Goal: Transaction & Acquisition: Purchase product/service

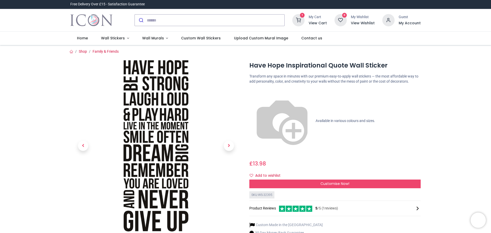
click at [301, 23] on icon at bounding box center [298, 20] width 12 height 12
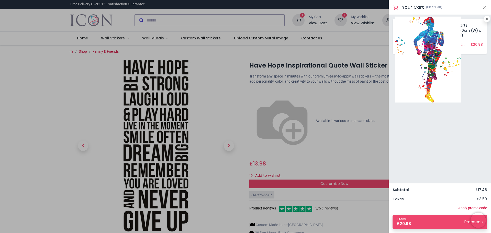
click at [430, 40] on img at bounding box center [427, 60] width 65 height 86
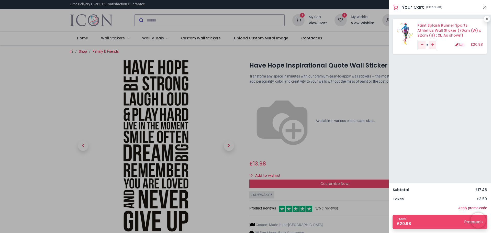
click at [442, 26] on link "Paint Splash Runner Sports Athletics Wall Sticker (70cm (W) x 92cm (H) : XL, As…" at bounding box center [448, 30] width 63 height 15
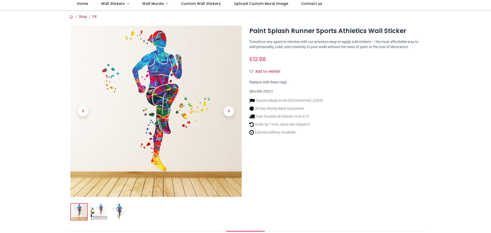
scroll to position [26, 0]
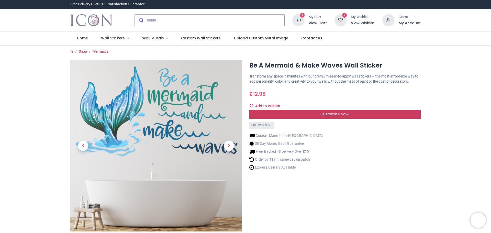
click at [336, 116] on span "Customise Now!" at bounding box center [334, 113] width 29 height 5
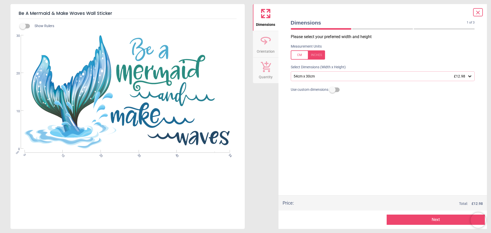
click at [327, 77] on div "54cm x 30cm £12.98" at bounding box center [380, 76] width 174 height 4
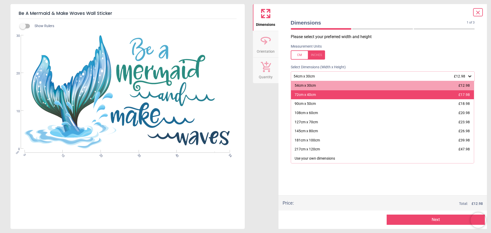
click at [317, 94] on div "72cm x 40cm £17.98" at bounding box center [382, 94] width 183 height 9
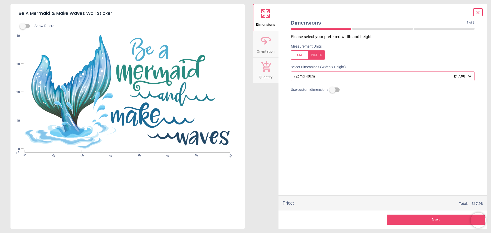
click at [323, 75] on div "72cm x 40cm £17.98" at bounding box center [380, 76] width 174 height 4
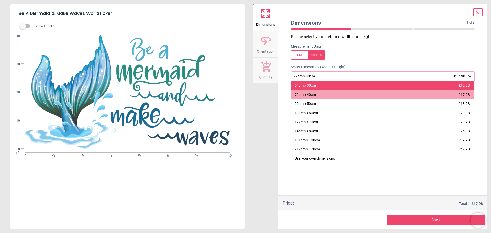
click at [321, 85] on div "54cm x 30cm £12.98" at bounding box center [382, 85] width 183 height 9
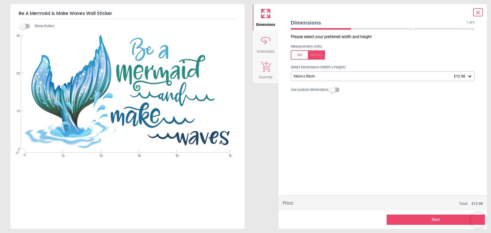
click at [435, 219] on button "Next" at bounding box center [436, 219] width 98 height 10
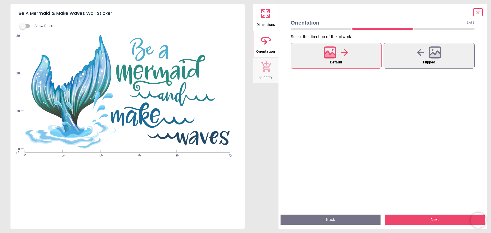
click at [435, 219] on button "Next" at bounding box center [434, 219] width 100 height 10
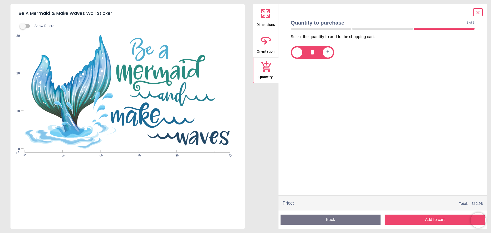
click at [435, 219] on button "Add to cart" at bounding box center [434, 219] width 100 height 10
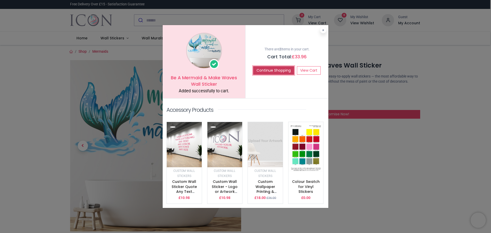
click at [276, 70] on button "Continue Shopping" at bounding box center [273, 70] width 41 height 9
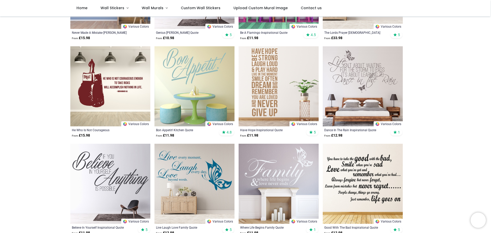
scroll to position [153, 0]
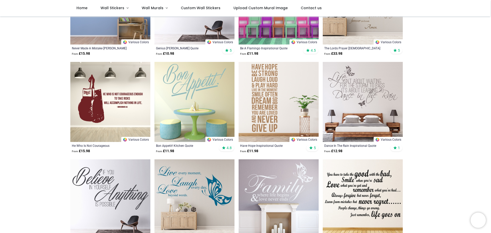
click at [268, 87] on img at bounding box center [279, 102] width 80 height 80
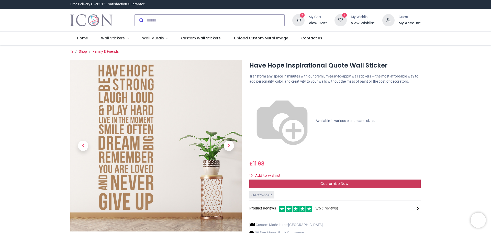
click at [327, 181] on span "Customise Now!" at bounding box center [334, 183] width 29 height 5
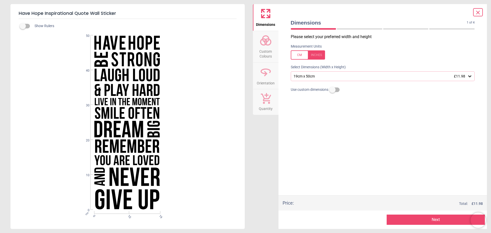
click at [333, 82] on div "Please select your preferred width and height Measurement Units Select Dimensio…" at bounding box center [383, 114] width 192 height 161
click at [329, 76] on div "19cm x 50cm £11.98" at bounding box center [380, 76] width 174 height 4
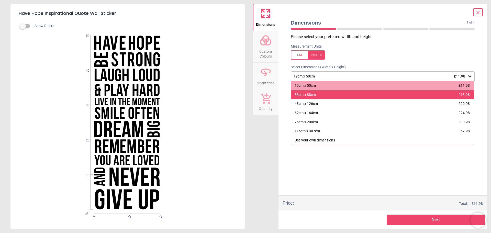
click at [313, 94] on div "33cm x 88cm" at bounding box center [304, 94] width 21 height 5
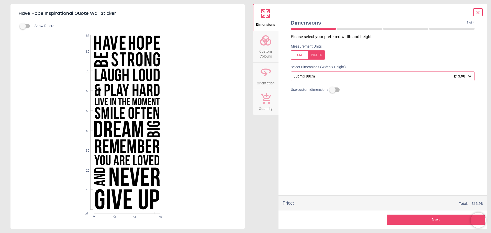
click at [302, 76] on div "33cm x 88cm £13.98" at bounding box center [380, 76] width 174 height 4
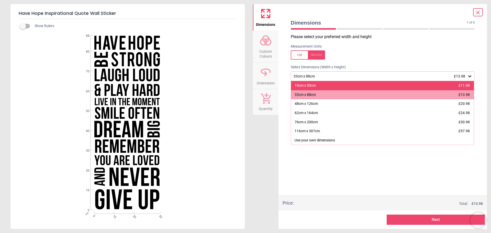
click at [303, 86] on div "19cm x 50cm" at bounding box center [304, 85] width 21 height 5
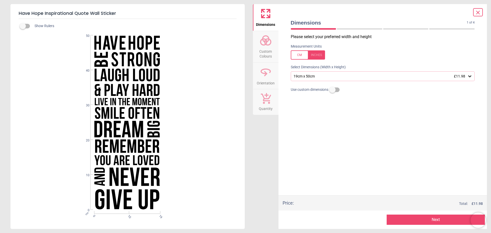
click at [302, 76] on div "19cm x 50cm £11.98" at bounding box center [380, 76] width 174 height 4
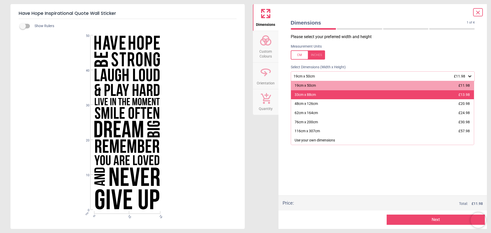
click at [308, 93] on div "33cm x 88cm" at bounding box center [304, 94] width 21 height 5
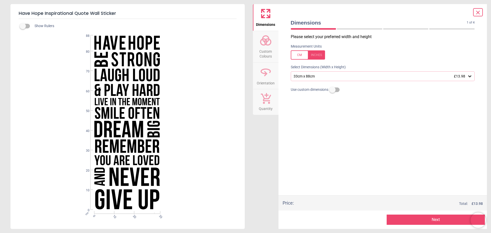
click at [325, 76] on div "33cm x 88cm £13.98" at bounding box center [380, 76] width 174 height 4
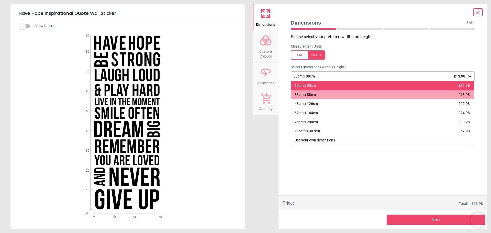
click at [308, 85] on div "19cm x 50cm" at bounding box center [304, 85] width 21 height 5
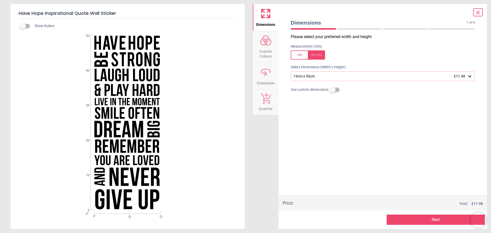
click at [429, 218] on button "Next" at bounding box center [436, 219] width 98 height 10
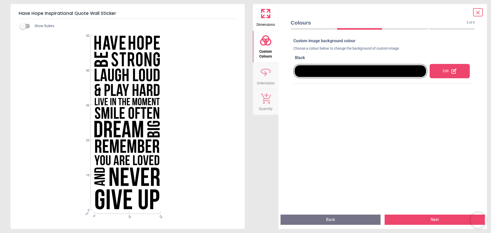
click at [324, 74] on div at bounding box center [360, 71] width 132 height 12
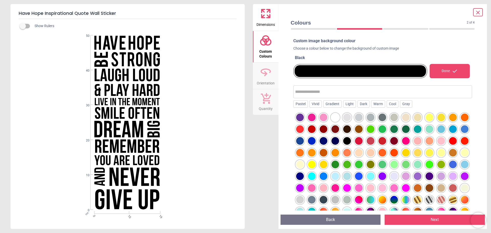
click at [410, 129] on div at bounding box center [406, 129] width 8 height 8
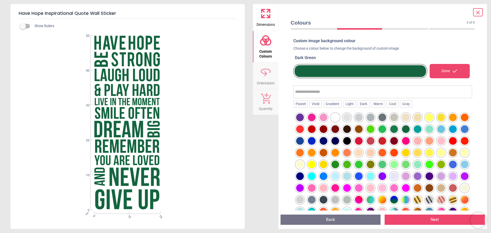
click at [398, 128] on div at bounding box center [394, 129] width 8 height 8
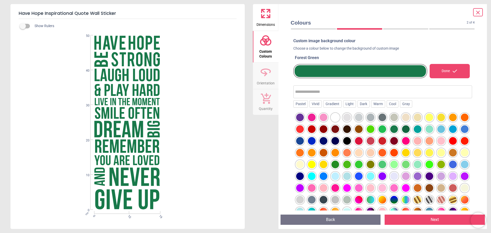
click at [410, 129] on div at bounding box center [406, 129] width 8 height 8
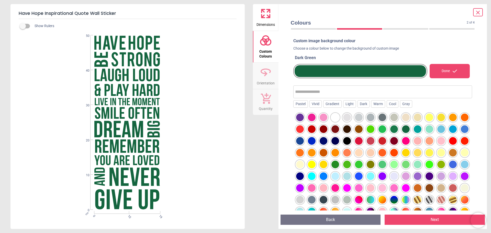
click at [386, 129] on div at bounding box center [382, 129] width 8 height 8
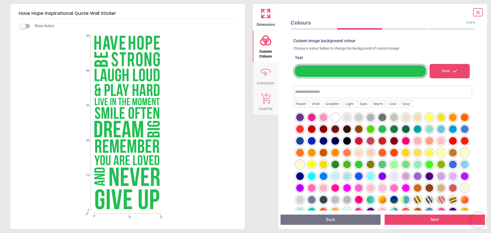
click at [398, 128] on div at bounding box center [394, 129] width 8 height 8
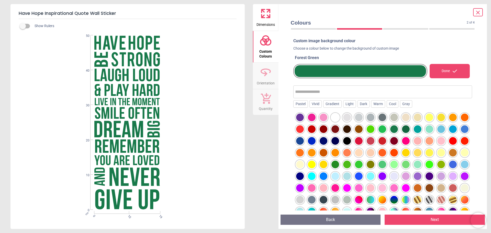
click at [339, 164] on div at bounding box center [335, 165] width 8 height 8
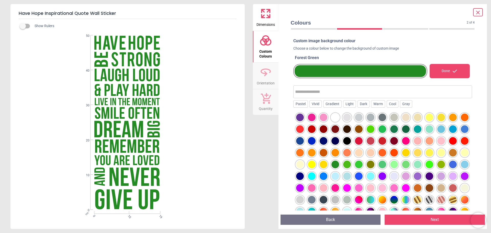
click at [339, 164] on div at bounding box center [335, 165] width 8 height 8
click at [398, 130] on div at bounding box center [394, 129] width 8 height 8
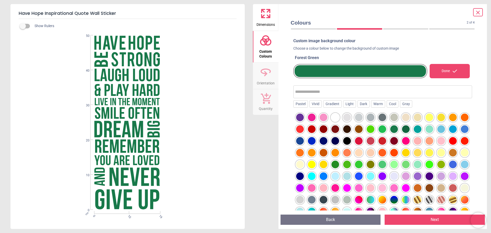
click at [339, 164] on div at bounding box center [335, 165] width 8 height 8
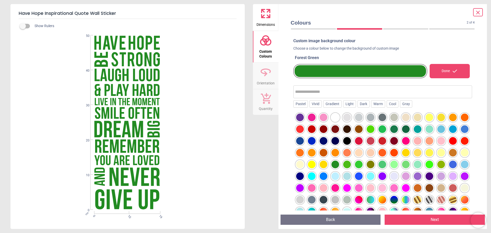
click at [398, 129] on div at bounding box center [394, 129] width 8 height 8
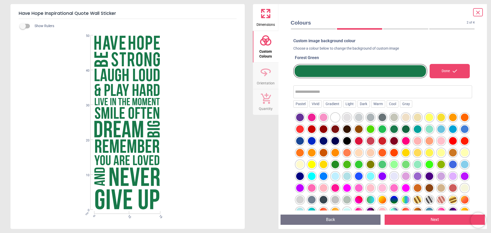
click at [410, 131] on div at bounding box center [406, 129] width 8 height 8
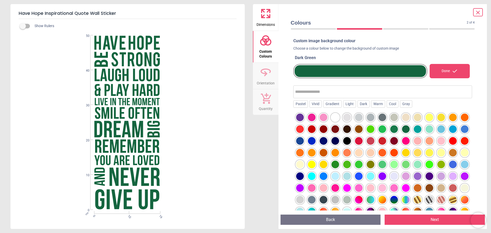
click at [339, 164] on div at bounding box center [335, 165] width 8 height 8
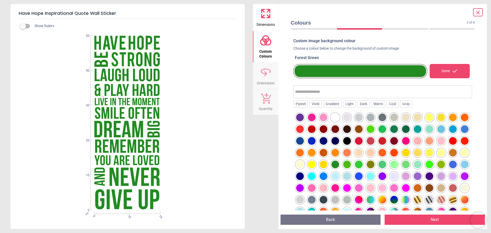
click at [351, 164] on div at bounding box center [347, 165] width 8 height 8
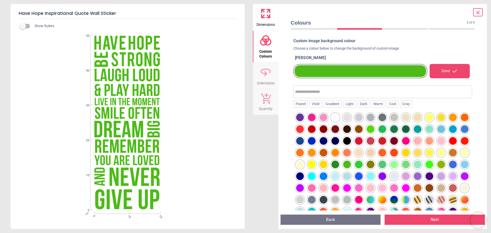
click at [362, 163] on div at bounding box center [359, 165] width 8 height 8
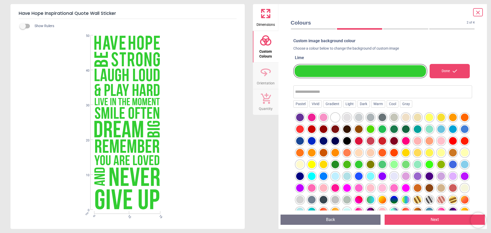
click at [386, 163] on div at bounding box center [382, 165] width 8 height 8
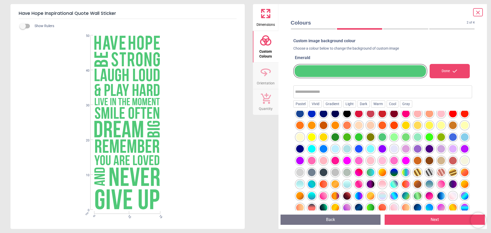
scroll to position [65, 0]
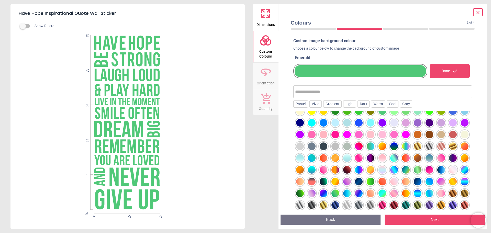
click at [414, 167] on div at bounding box center [418, 170] width 8 height 8
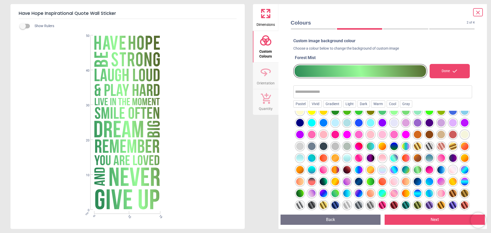
click at [402, 172] on div at bounding box center [406, 170] width 8 height 8
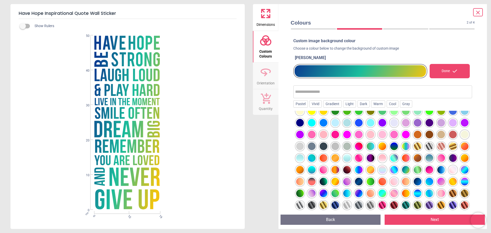
click at [367, 181] on div at bounding box center [371, 182] width 8 height 8
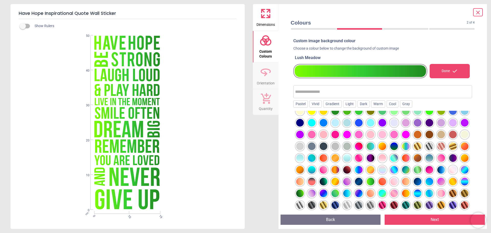
click at [402, 169] on div at bounding box center [406, 170] width 8 height 8
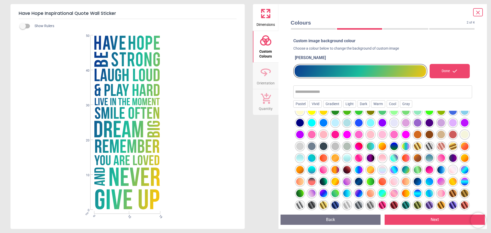
click at [331, 195] on div at bounding box center [335, 193] width 8 height 8
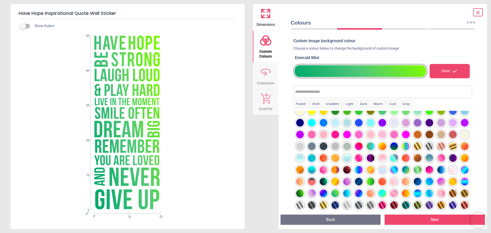
click at [367, 182] on div at bounding box center [371, 182] width 8 height 8
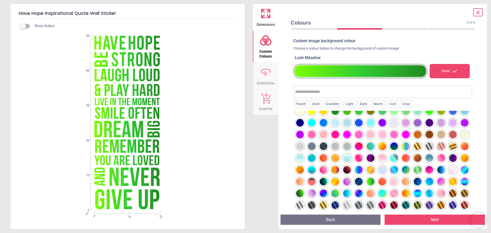
click at [304, 189] on div at bounding box center [300, 193] width 8 height 8
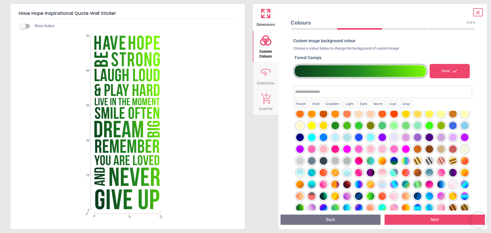
scroll to position [0, 0]
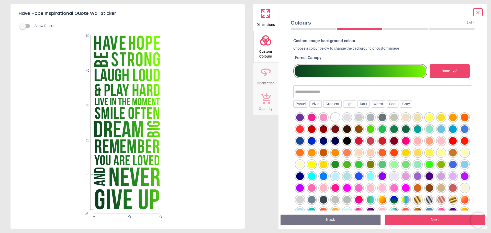
click at [398, 128] on div at bounding box center [394, 129] width 8 height 8
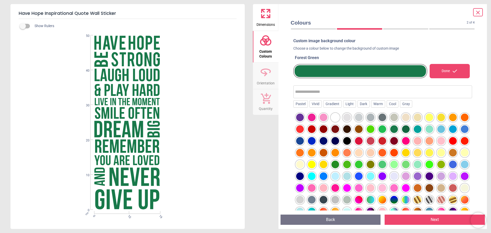
click at [339, 164] on div at bounding box center [335, 165] width 8 height 8
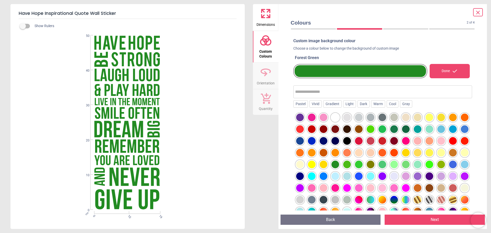
click at [398, 127] on div at bounding box center [394, 129] width 8 height 8
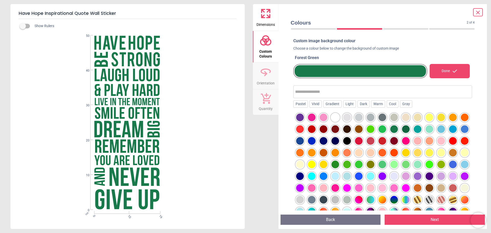
click at [339, 165] on div at bounding box center [335, 165] width 8 height 8
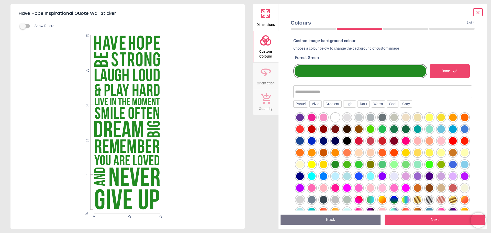
click at [446, 77] on div "Done" at bounding box center [449, 71] width 40 height 14
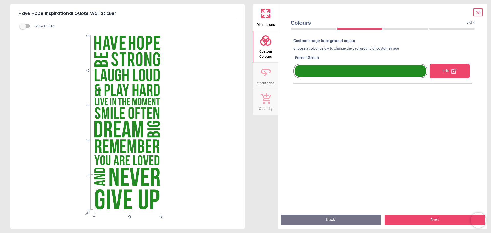
click at [437, 219] on button "Next" at bounding box center [434, 219] width 100 height 10
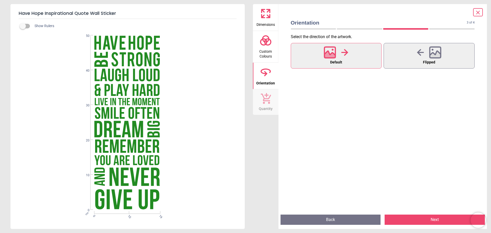
click at [437, 219] on button "Next" at bounding box center [434, 219] width 100 height 10
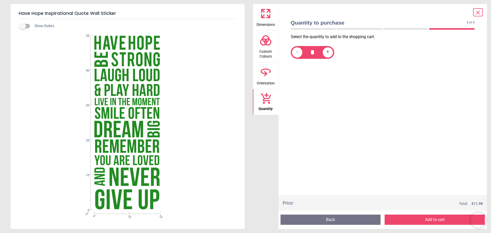
click at [437, 219] on button "Add to cart" at bounding box center [434, 219] width 100 height 10
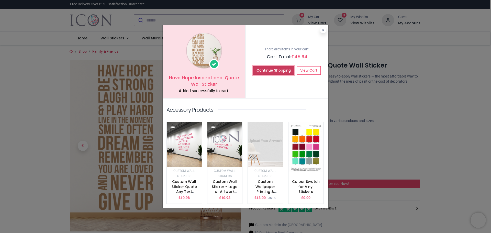
click at [270, 71] on button "Continue Shopping" at bounding box center [273, 70] width 41 height 9
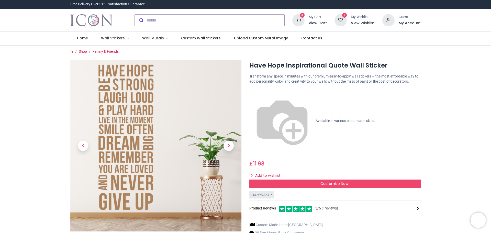
click at [302, 15] on sup "3" at bounding box center [302, 15] width 5 height 5
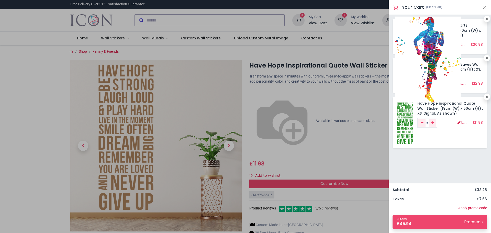
click at [433, 44] on img at bounding box center [427, 60] width 65 height 86
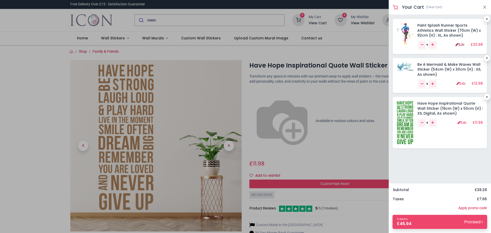
click at [459, 44] on link "Edit" at bounding box center [459, 45] width 9 height 4
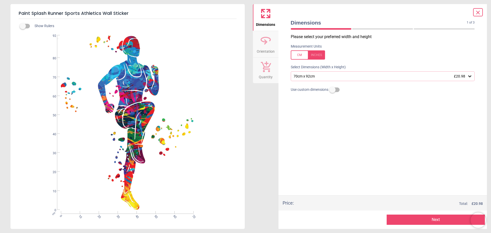
click at [323, 76] on div "70cm x 92cm £20.98" at bounding box center [380, 76] width 174 height 4
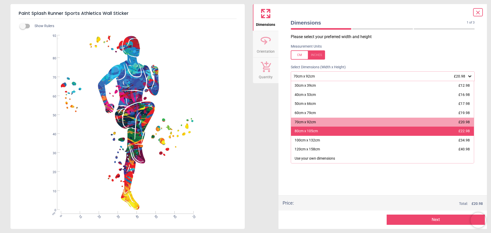
click at [309, 132] on div "80cm x 105cm" at bounding box center [305, 131] width 23 height 5
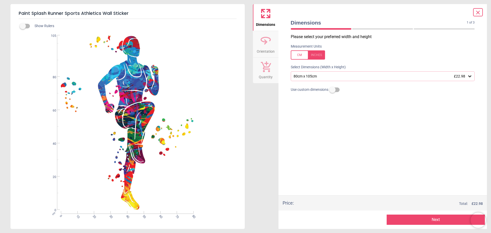
click at [437, 219] on button "Next" at bounding box center [436, 219] width 98 height 10
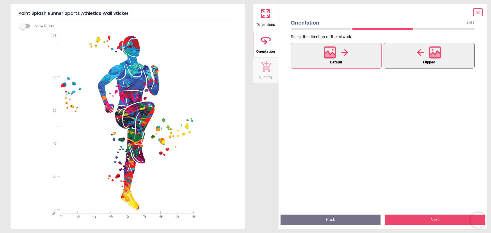
click at [432, 67] on button "Flipped" at bounding box center [428, 56] width 91 height 26
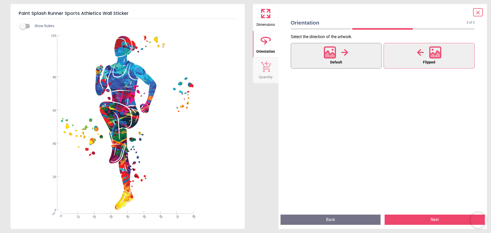
click at [324, 52] on icon at bounding box center [329, 52] width 11 height 11
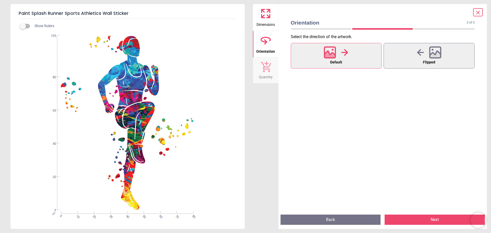
click at [437, 220] on button "Next" at bounding box center [434, 219] width 100 height 10
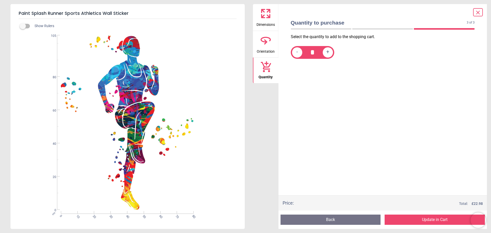
click at [437, 220] on button "Update in Cart" at bounding box center [434, 219] width 100 height 10
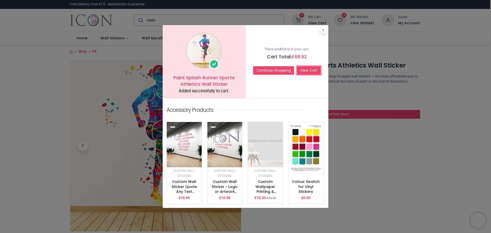
click at [312, 74] on link "View Cart" at bounding box center [309, 70] width 24 height 9
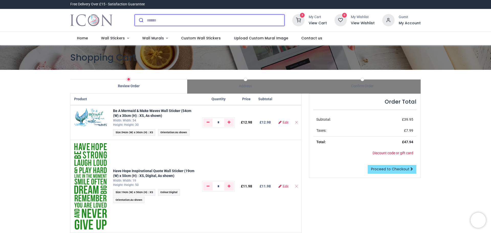
click at [241, 18] on input "search" at bounding box center [216, 20] width 138 height 11
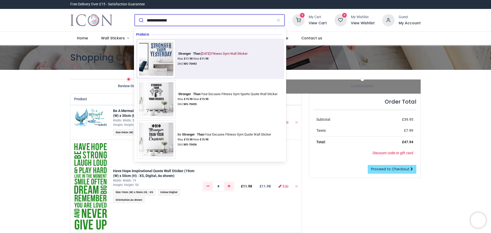
click at [153, 56] on div at bounding box center [156, 59] width 38 height 38
type input "**********"
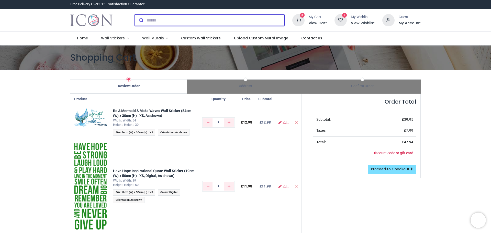
click at [214, 20] on input "search" at bounding box center [216, 20] width 138 height 11
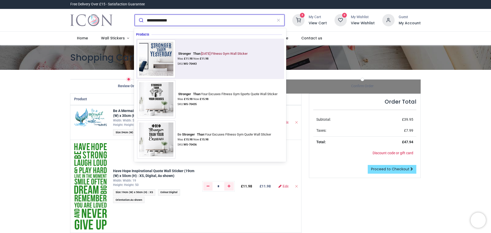
click at [162, 56] on img at bounding box center [156, 59] width 38 height 38
type input "**********"
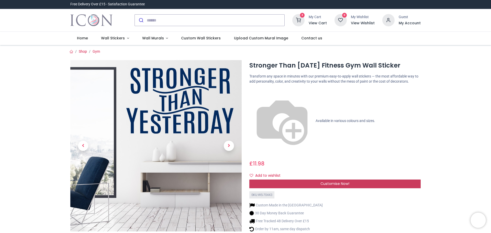
click at [329, 181] on span "Customise Now!" at bounding box center [334, 183] width 29 height 5
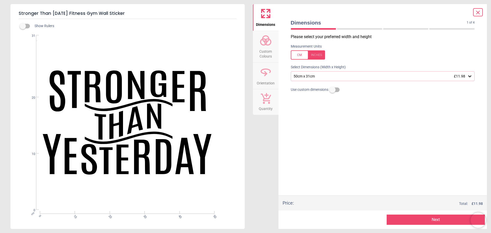
click at [320, 76] on div "50cm x 31cm £11.98" at bounding box center [380, 76] width 174 height 4
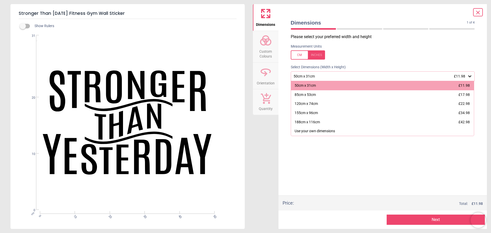
click at [475, 13] on icon at bounding box center [478, 12] width 6 height 6
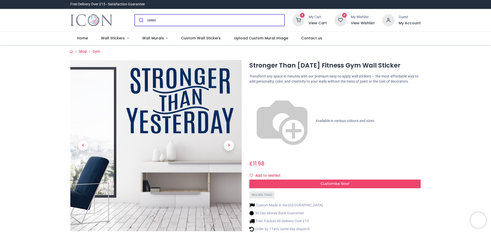
click at [175, 17] on input "search" at bounding box center [216, 20] width 138 height 11
type input "*"
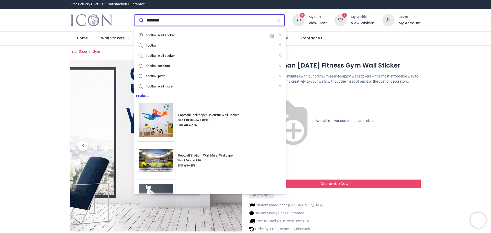
type input "********"
click at [135, 15] on button "submit" at bounding box center [141, 20] width 12 height 11
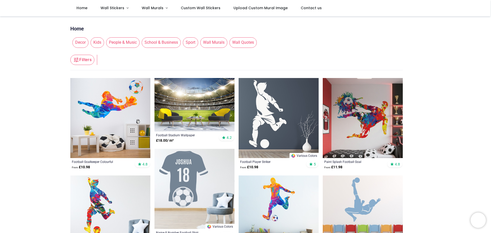
scroll to position [26, 0]
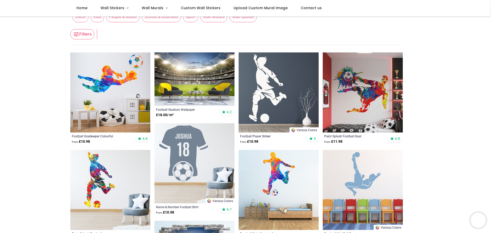
click at [365, 94] on img at bounding box center [363, 92] width 80 height 80
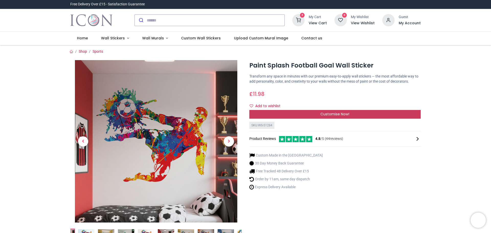
click at [314, 116] on div "Customise Now!" at bounding box center [334, 114] width 171 height 9
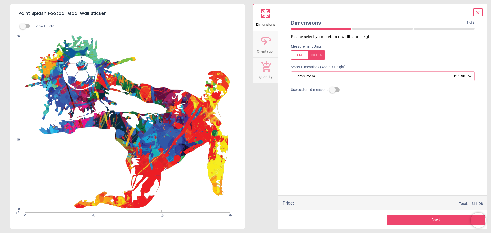
click at [315, 77] on div "30cm x 25cm £11.98" at bounding box center [380, 76] width 174 height 4
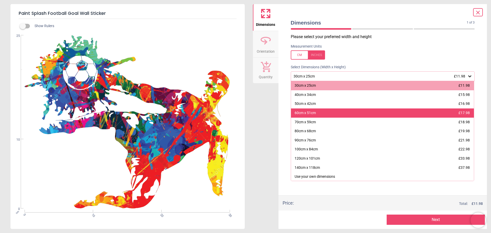
click at [329, 112] on div "60cm x 51cm £17.98" at bounding box center [382, 112] width 183 height 9
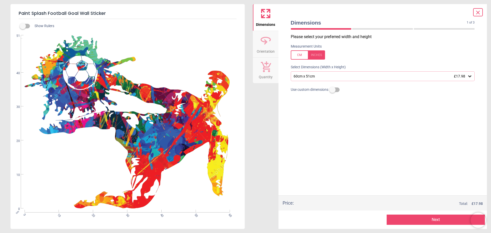
click at [310, 78] on div "60cm x 51cm £17.98" at bounding box center [380, 76] width 174 height 4
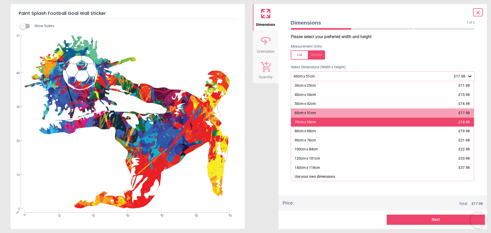
click at [320, 123] on div "70cm x 59cm £18.98" at bounding box center [382, 122] width 183 height 9
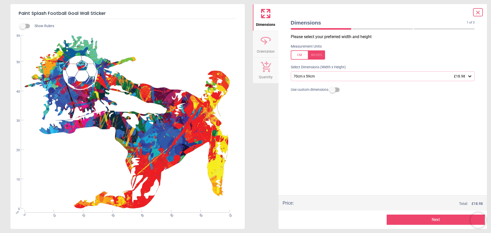
click at [437, 217] on button "Next" at bounding box center [436, 219] width 98 height 10
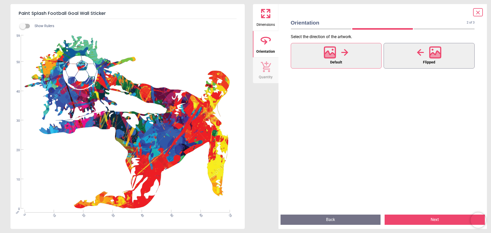
click at [434, 53] on icon at bounding box center [435, 52] width 12 height 12
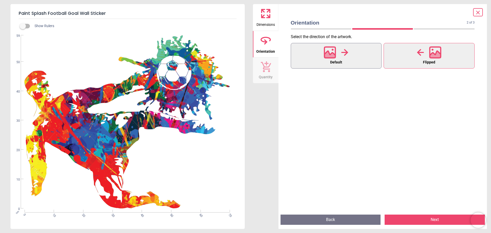
click at [335, 58] on icon at bounding box center [329, 52] width 11 height 11
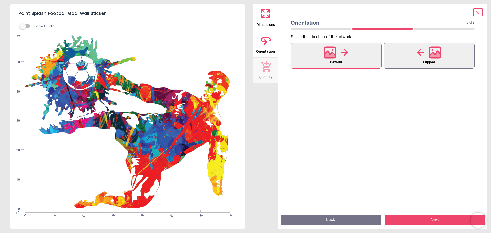
click at [421, 52] on icon at bounding box center [420, 52] width 7 height 7
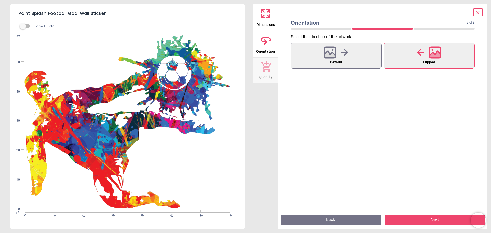
click at [440, 218] on button "Next" at bounding box center [434, 219] width 100 height 10
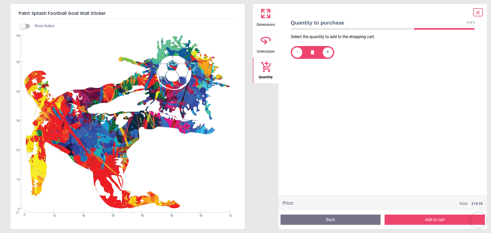
click at [440, 217] on button "Add to cart" at bounding box center [434, 219] width 100 height 10
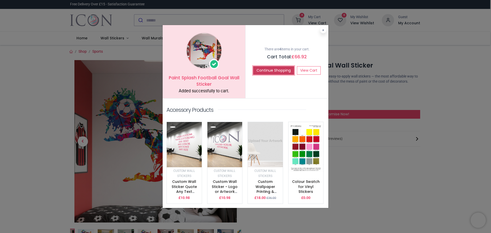
click at [287, 70] on button "Continue Shopping" at bounding box center [273, 70] width 41 height 9
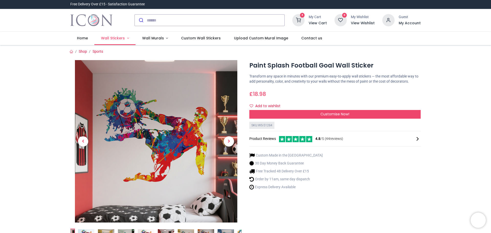
click at [110, 38] on span "Wall Stickers" at bounding box center [113, 38] width 24 height 5
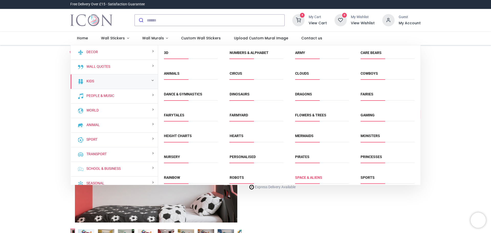
click at [308, 176] on link "Space & Aliens" at bounding box center [308, 177] width 27 height 4
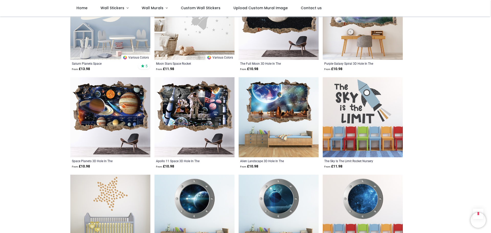
scroll to position [537, 0]
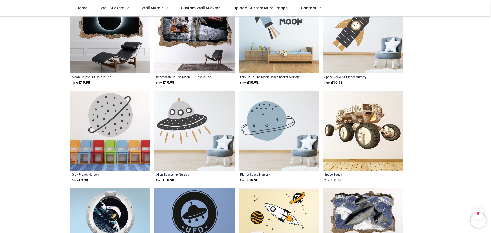
scroll to position [3093, 0]
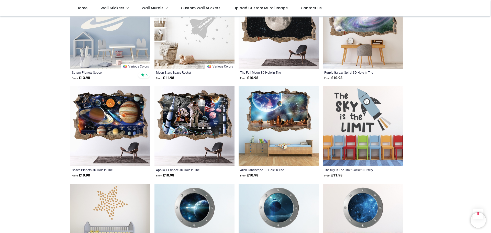
scroll to position [62, 0]
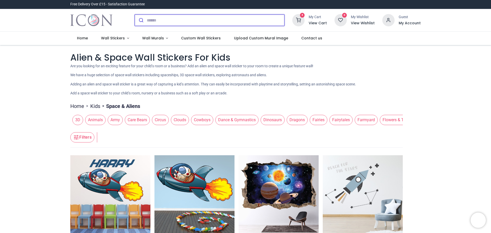
click at [157, 17] on input "search" at bounding box center [216, 20] width 138 height 11
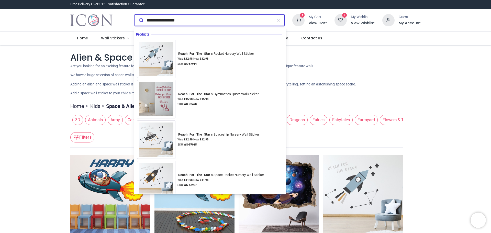
type input "**********"
drag, startPoint x: 189, startPoint y: 20, endPoint x: 132, endPoint y: 20, distance: 57.5
click at [132, 20] on div "**********" at bounding box center [210, 20] width 158 height 20
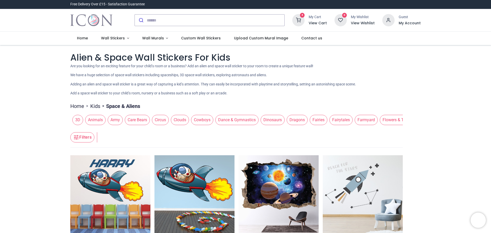
click at [173, 123] on span "Clouds" at bounding box center [180, 120] width 18 height 10
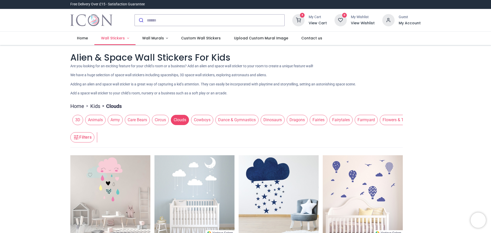
click at [103, 38] on span "Wall Stickers" at bounding box center [113, 38] width 24 height 5
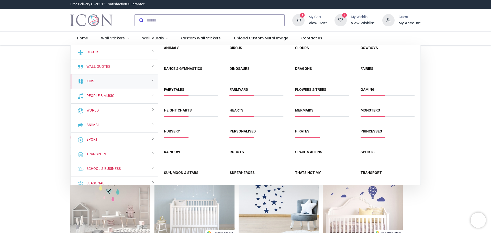
scroll to position [48, 0]
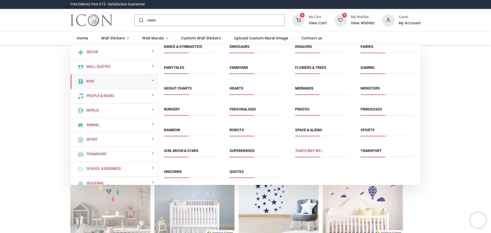
click at [304, 150] on link "Thats Not My..." at bounding box center [309, 151] width 28 height 4
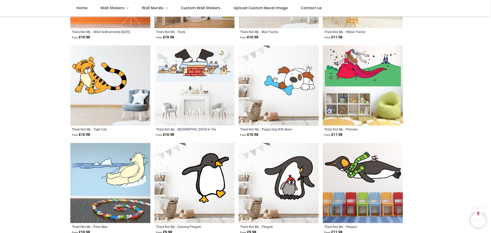
scroll to position [741, 0]
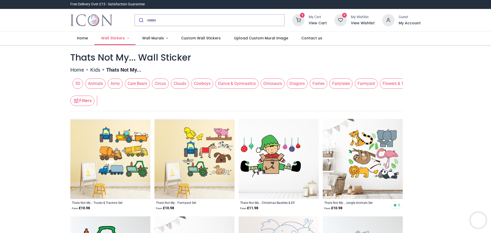
click at [111, 41] on link "Wall Stickers" at bounding box center [114, 38] width 41 height 13
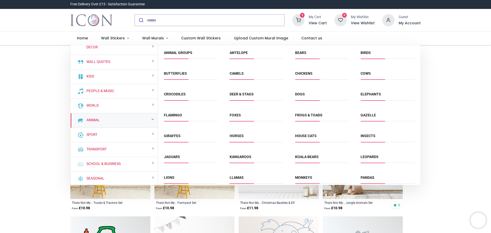
scroll to position [6, 0]
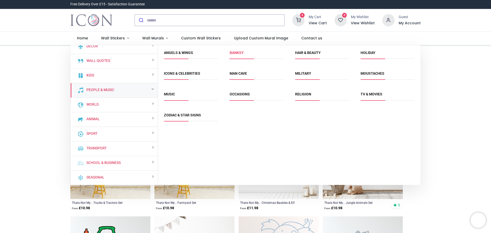
click at [237, 53] on link "Banksy" at bounding box center [237, 53] width 14 height 4
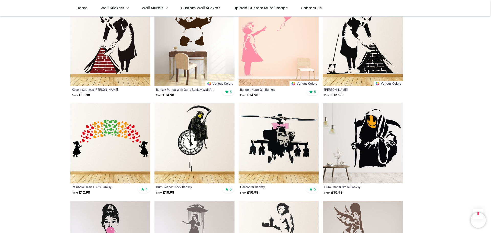
scroll to position [409, 0]
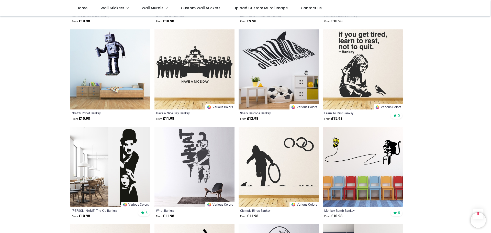
scroll to position [869, 0]
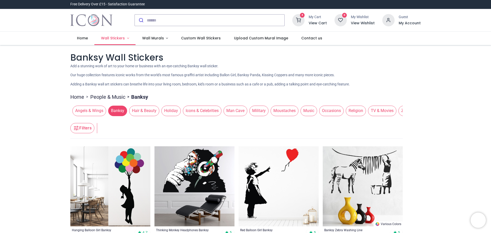
click at [109, 41] on link "Wall Stickers" at bounding box center [114, 38] width 41 height 13
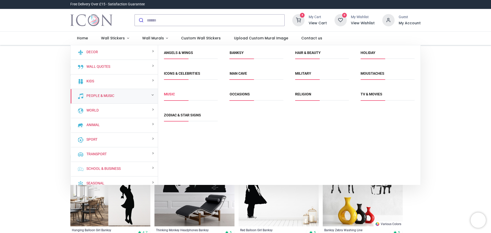
click at [170, 93] on link "Music" at bounding box center [169, 94] width 11 height 4
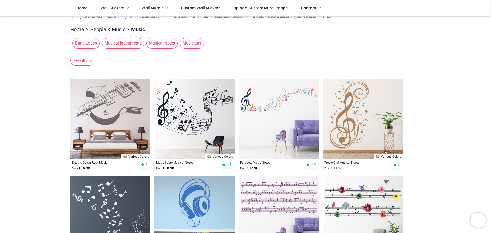
scroll to position [51, 0]
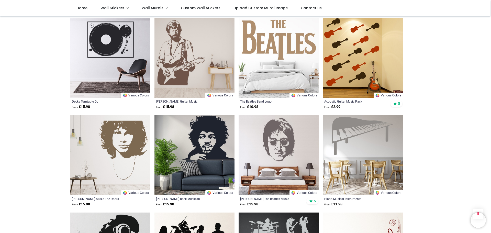
scroll to position [2045, 0]
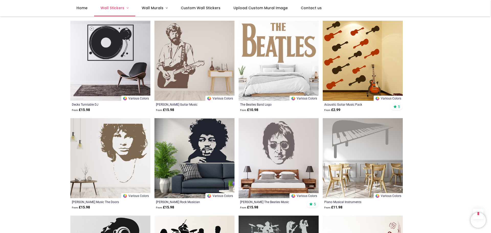
click at [111, 8] on span "Wall Stickers" at bounding box center [112, 7] width 24 height 5
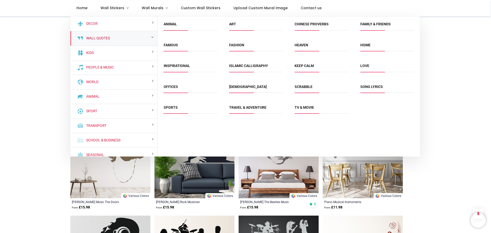
click at [88, 37] on link "Wall Quotes" at bounding box center [97, 38] width 26 height 5
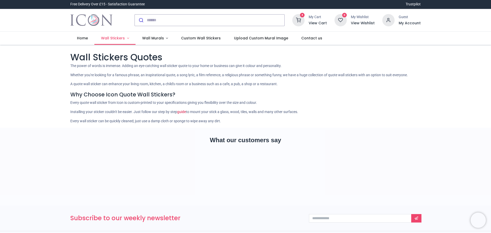
click at [115, 38] on span "Wall Stickers" at bounding box center [113, 38] width 24 height 5
click at [129, 38] on li "Wall Stickers" at bounding box center [117, 38] width 47 height 13
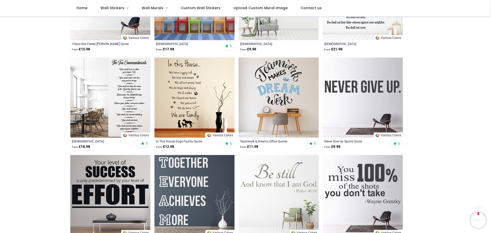
scroll to position [588, 0]
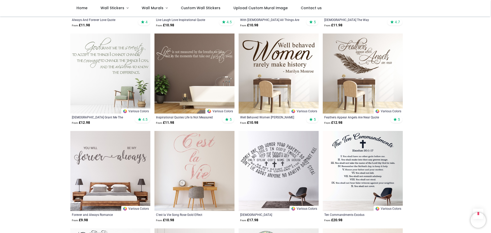
scroll to position [1074, 0]
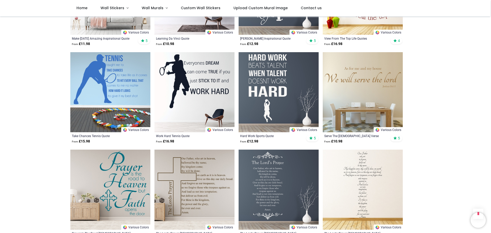
scroll to position [1534, 0]
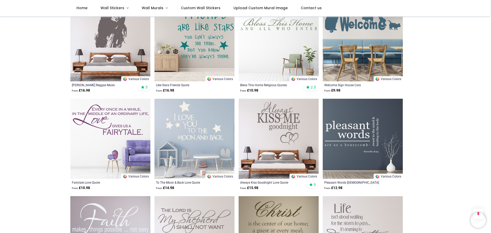
scroll to position [2429, 0]
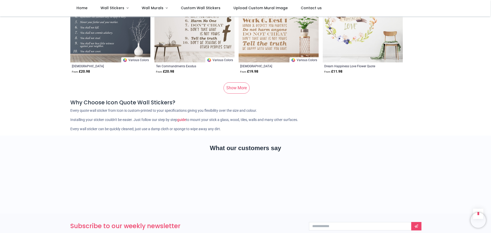
scroll to position [3451, 0]
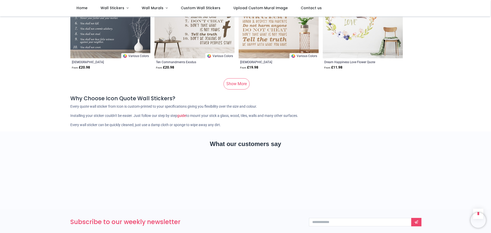
click at [238, 79] on link "Show More" at bounding box center [236, 83] width 26 height 11
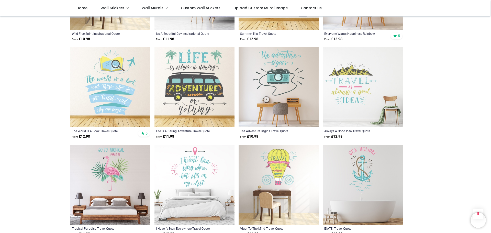
scroll to position [3783, 0]
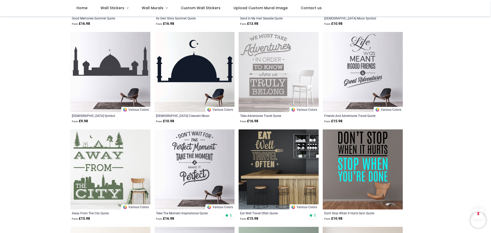
scroll to position [4397, 0]
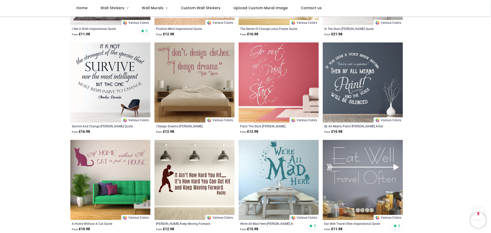
scroll to position [5240, 0]
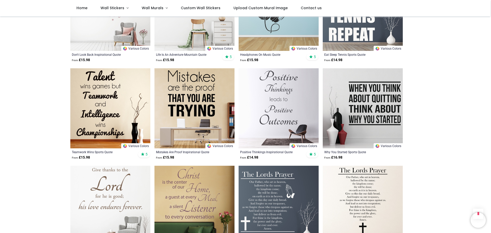
scroll to position [5701, 0]
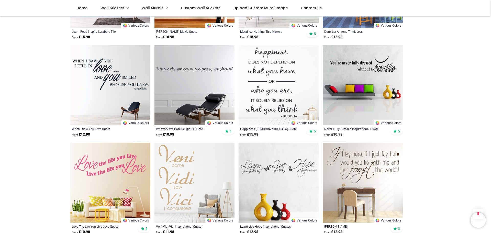
scroll to position [6723, 0]
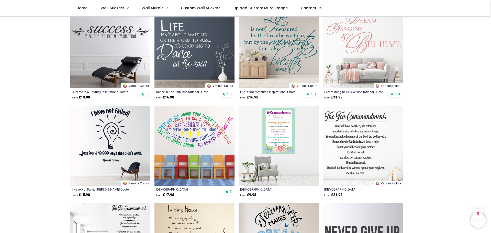
scroll to position [355, 0]
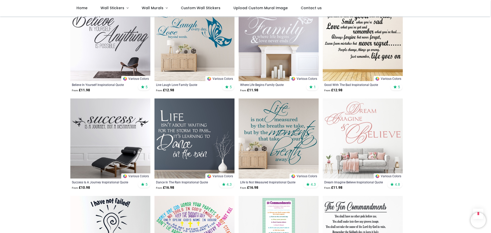
scroll to position [281, 0]
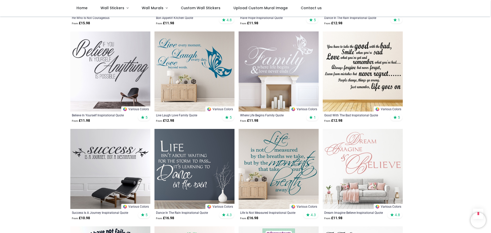
click at [100, 60] on img at bounding box center [110, 71] width 80 height 80
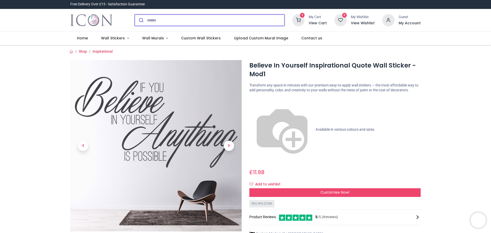
click at [159, 20] on input "search" at bounding box center [216, 20] width 138 height 11
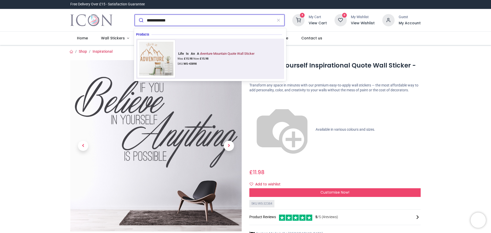
click at [144, 64] on div at bounding box center [156, 59] width 38 height 38
click at [154, 56] on img at bounding box center [156, 59] width 38 height 38
type input "**********"
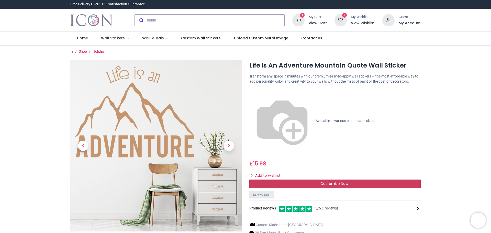
click at [334, 181] on span "Customise Now!" at bounding box center [334, 183] width 29 height 5
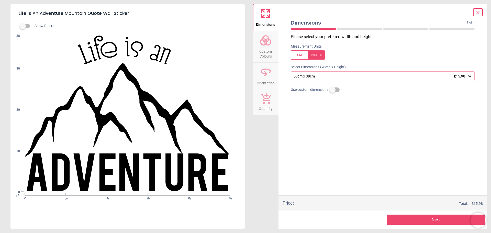
click at [320, 76] on div "50cm x 38cm £15.98" at bounding box center [380, 76] width 174 height 4
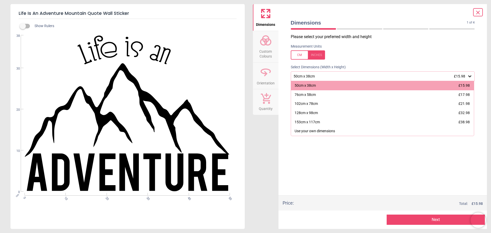
click at [476, 14] on icon at bounding box center [478, 12] width 6 height 6
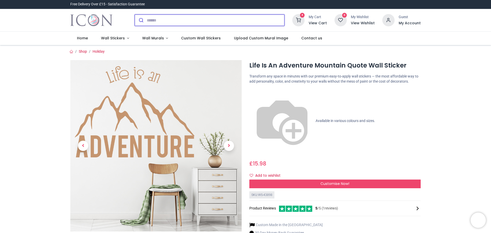
click at [177, 17] on input "search" at bounding box center [216, 20] width 138 height 11
type input "**********"
click at [135, 15] on button "submit" at bounding box center [141, 20] width 12 height 11
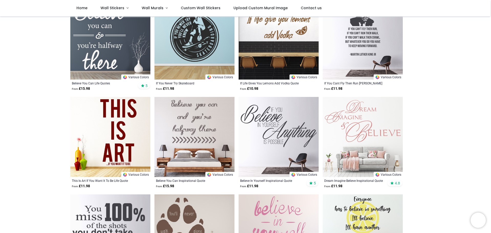
scroll to position [179, 0]
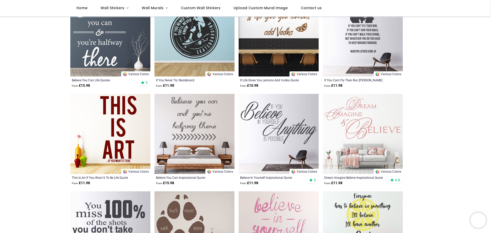
click at [277, 129] on img at bounding box center [279, 134] width 80 height 80
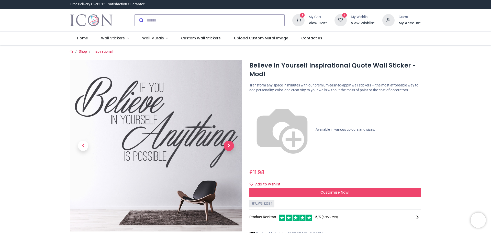
click at [226, 143] on span "Next" at bounding box center [229, 146] width 10 height 10
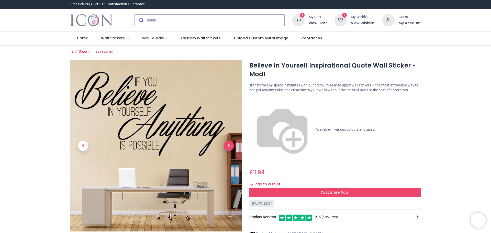
click at [228, 145] on span "Next" at bounding box center [229, 146] width 10 height 10
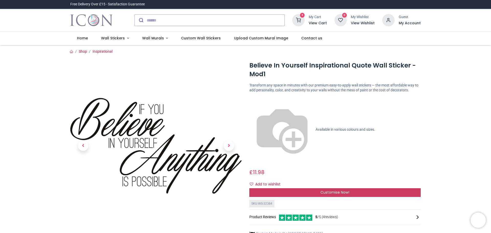
click at [342, 190] on span "Customise Now!" at bounding box center [334, 192] width 29 height 5
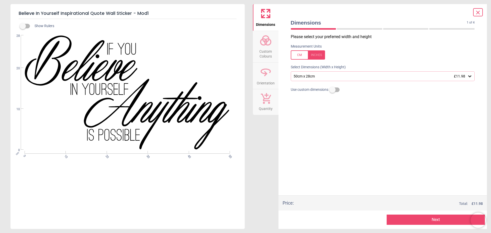
click at [429, 221] on button "Next" at bounding box center [436, 219] width 98 height 10
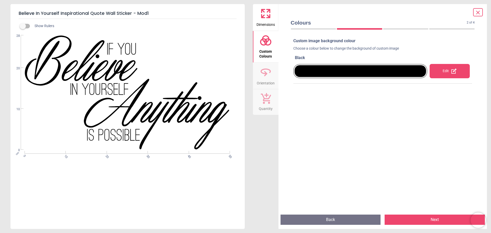
click at [360, 72] on div at bounding box center [360, 71] width 132 height 12
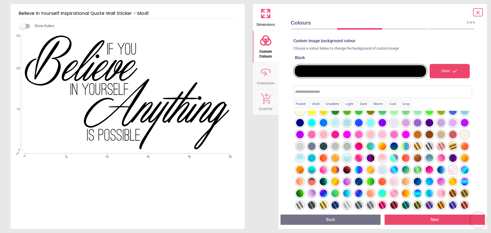
scroll to position [65, 0]
click at [461, 168] on div at bounding box center [465, 170] width 8 height 8
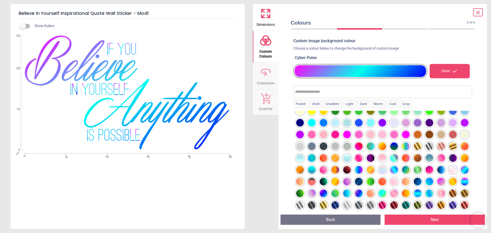
click at [425, 194] on div at bounding box center [429, 193] width 8 height 8
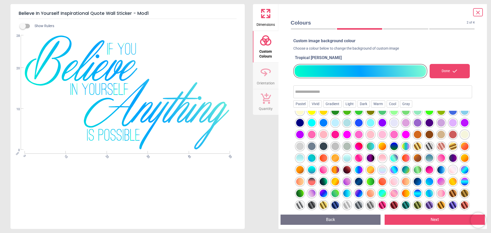
click at [425, 179] on div at bounding box center [429, 182] width 8 height 8
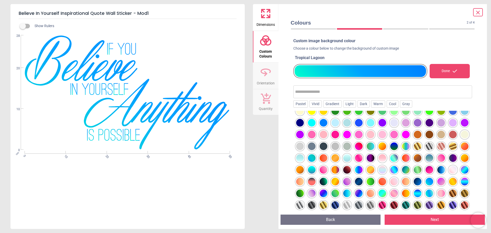
click at [414, 196] on div at bounding box center [418, 193] width 8 height 8
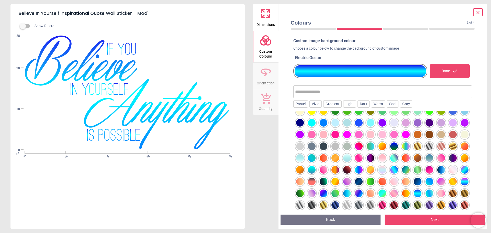
click at [378, 193] on div at bounding box center [382, 193] width 8 height 8
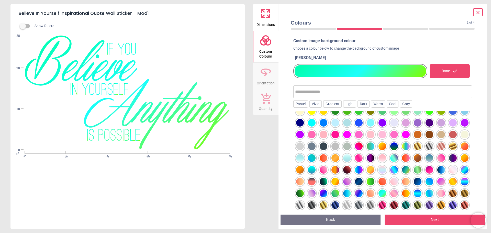
click at [390, 169] on div at bounding box center [394, 170] width 8 height 8
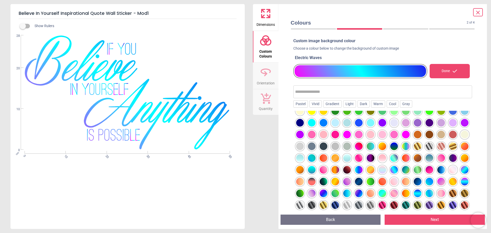
click at [390, 157] on div at bounding box center [394, 158] width 8 height 8
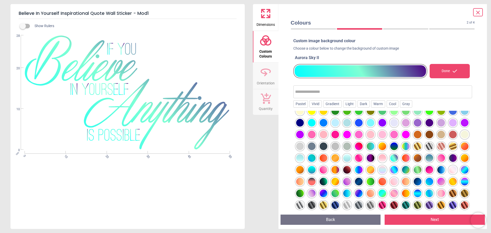
click at [355, 170] on div at bounding box center [359, 170] width 8 height 8
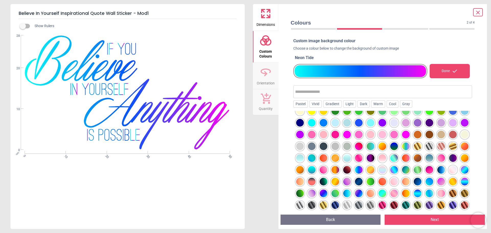
click at [327, 189] on div at bounding box center [324, 193] width 8 height 8
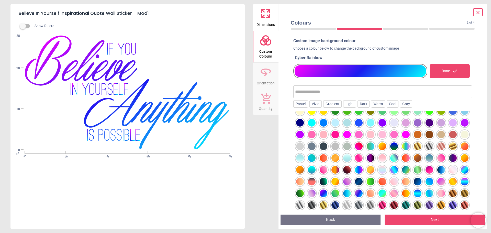
click at [425, 194] on div at bounding box center [429, 193] width 8 height 8
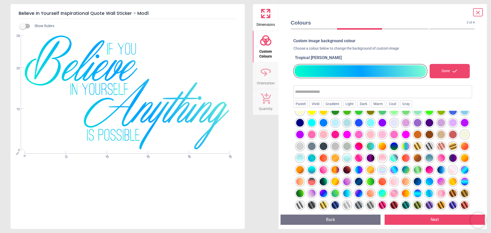
click at [414, 192] on div at bounding box center [418, 193] width 8 height 8
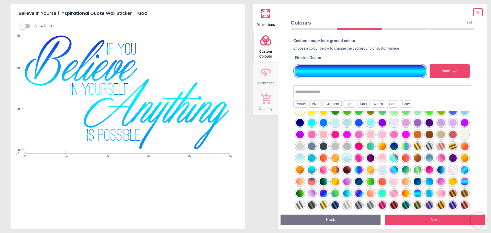
click at [425, 192] on div at bounding box center [429, 193] width 8 height 8
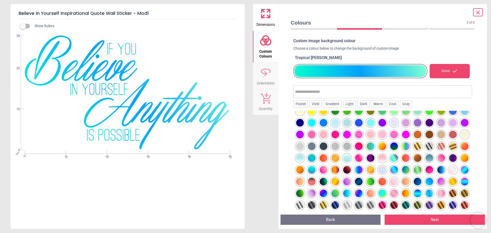
click at [479, 12] on icon at bounding box center [478, 12] width 6 height 6
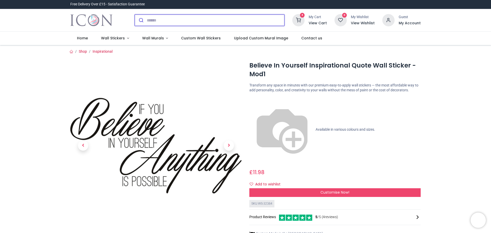
click at [223, 18] on input "search" at bounding box center [216, 20] width 138 height 11
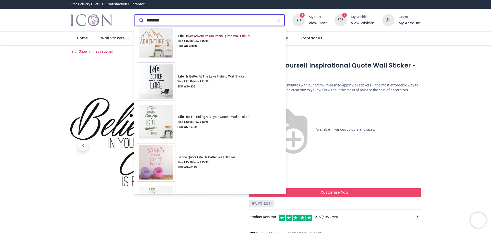
scroll to position [383, 0]
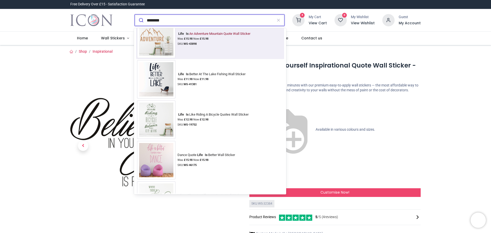
click at [153, 37] on img at bounding box center [156, 39] width 38 height 38
type input "*******"
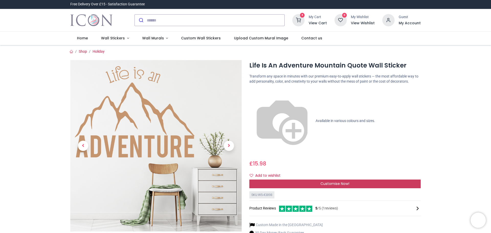
click at [331, 181] on span "Customise Now!" at bounding box center [334, 183] width 29 height 5
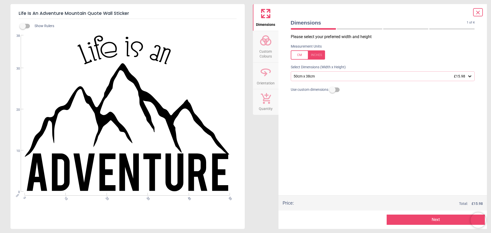
click at [324, 75] on div "50cm x 38cm £15.98" at bounding box center [380, 76] width 174 height 4
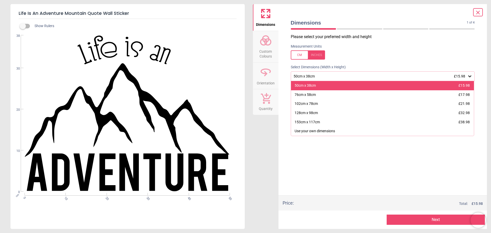
click at [312, 84] on div "50cm x 38cm" at bounding box center [304, 85] width 21 height 5
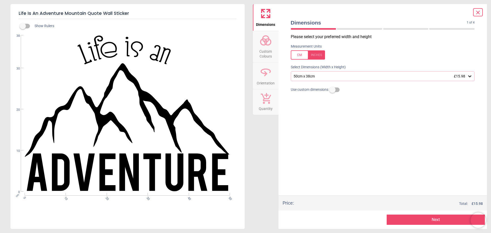
click at [438, 220] on button "Next" at bounding box center [436, 219] width 98 height 10
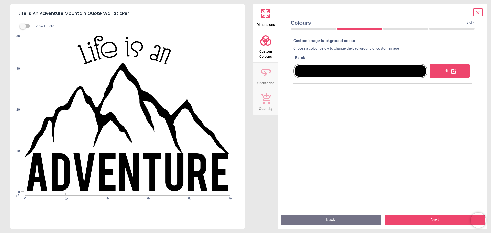
click at [359, 71] on div at bounding box center [360, 71] width 132 height 12
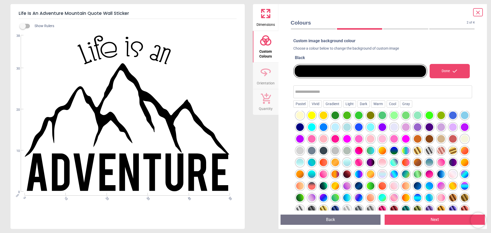
scroll to position [51, 0]
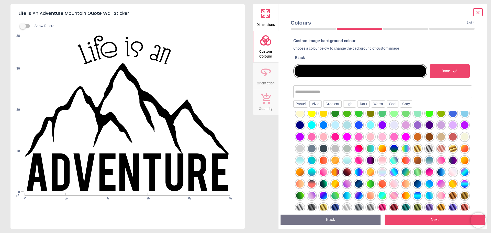
click at [327, 124] on div at bounding box center [324, 125] width 8 height 8
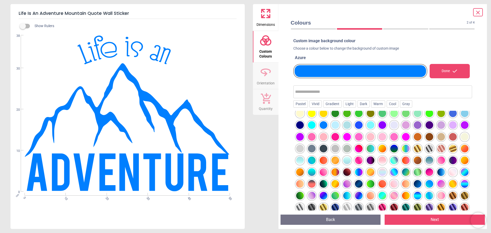
scroll to position [65, 0]
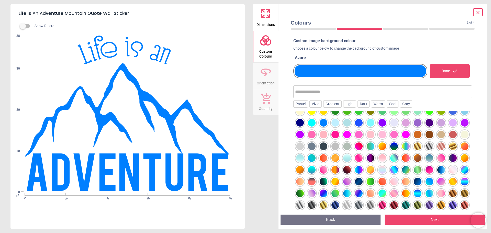
drag, startPoint x: 323, startPoint y: 146, endPoint x: 327, endPoint y: 158, distance: 12.7
click at [402, 146] on div at bounding box center [406, 146] width 8 height 8
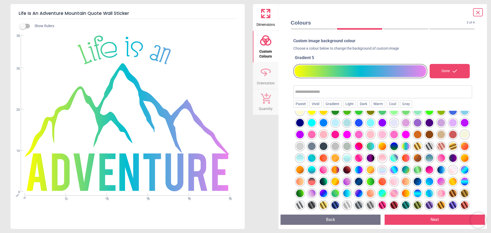
click at [390, 156] on div at bounding box center [394, 158] width 8 height 8
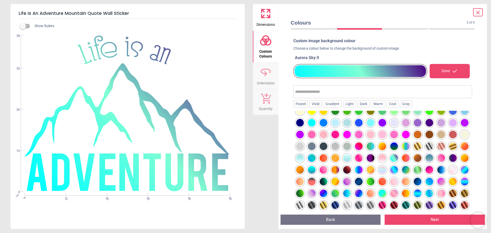
click at [390, 170] on div at bounding box center [394, 170] width 8 height 8
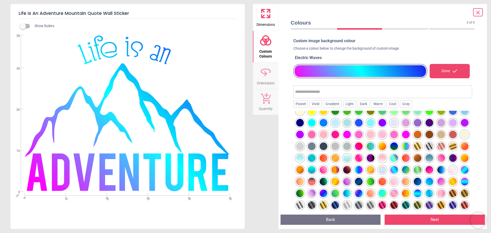
click at [461, 169] on div at bounding box center [465, 170] width 8 height 8
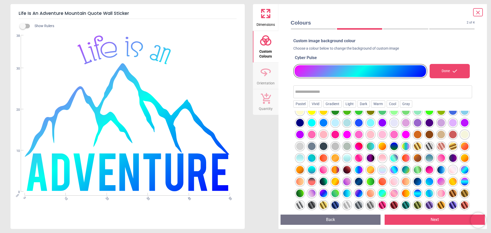
click at [461, 181] on div at bounding box center [465, 182] width 8 height 8
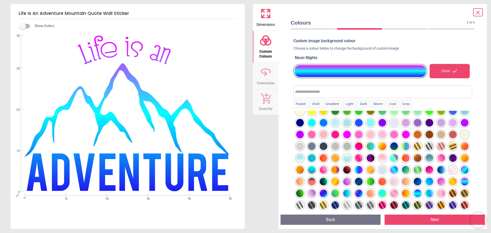
drag, startPoint x: 376, startPoint y: 194, endPoint x: 395, endPoint y: 194, distance: 18.9
click at [378, 194] on div at bounding box center [382, 167] width 179 height 113
click at [425, 194] on div at bounding box center [429, 193] width 8 height 8
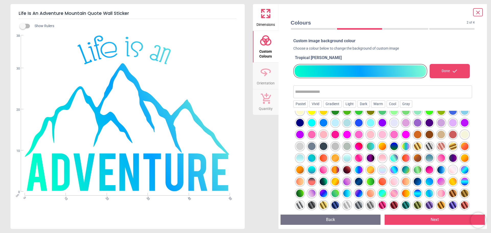
click at [414, 195] on div at bounding box center [418, 193] width 8 height 8
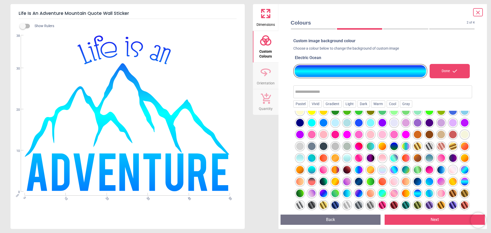
click at [425, 192] on div at bounding box center [429, 193] width 8 height 8
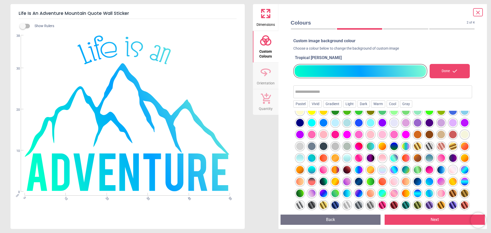
click at [425, 178] on div at bounding box center [429, 182] width 8 height 8
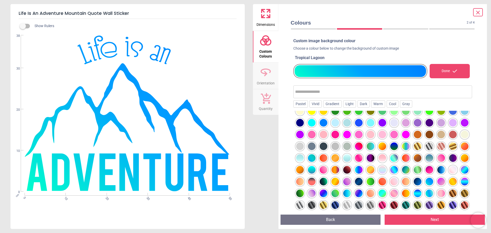
click at [378, 195] on div at bounding box center [382, 193] width 8 height 8
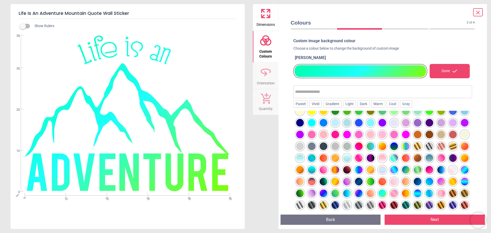
click at [355, 194] on div at bounding box center [359, 193] width 8 height 8
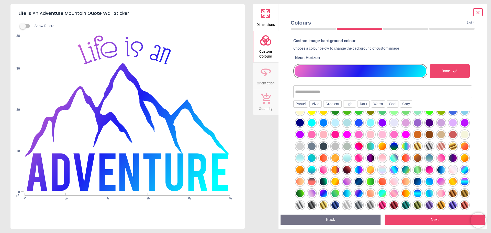
click at [343, 194] on div at bounding box center [347, 193] width 8 height 8
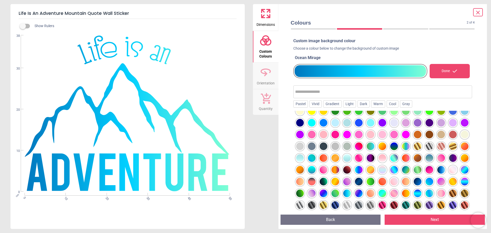
click at [355, 193] on div at bounding box center [359, 193] width 8 height 8
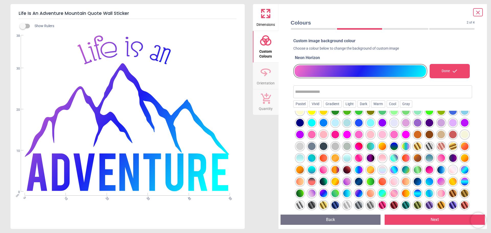
click at [355, 171] on div at bounding box center [359, 170] width 8 height 8
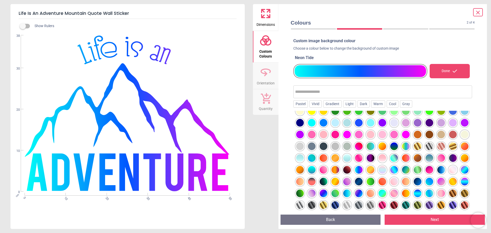
click at [390, 156] on div at bounding box center [394, 158] width 8 height 8
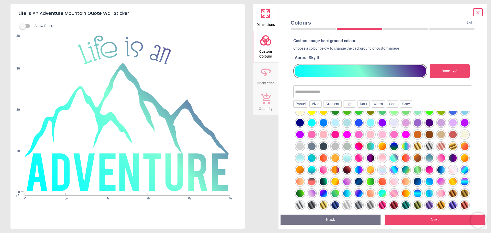
click at [390, 169] on div at bounding box center [394, 170] width 8 height 8
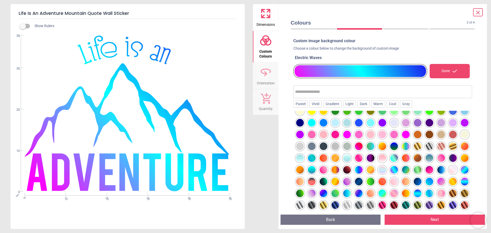
click at [461, 168] on div at bounding box center [465, 170] width 8 height 8
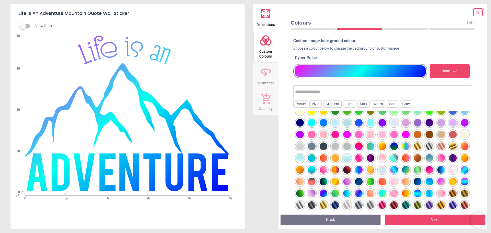
click at [447, 184] on div at bounding box center [382, 167] width 179 height 113
click at [327, 189] on div at bounding box center [324, 193] width 8 height 8
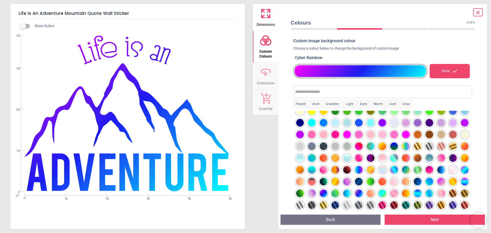
click at [461, 170] on div at bounding box center [465, 170] width 8 height 8
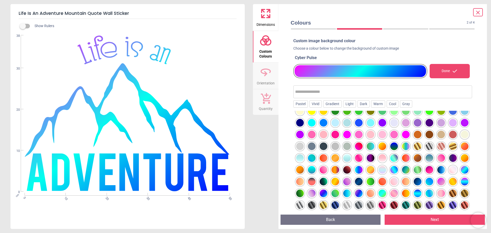
click at [461, 183] on div at bounding box center [465, 182] width 8 height 8
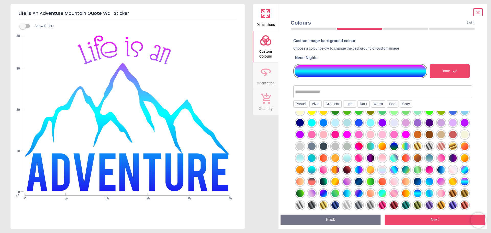
click at [414, 171] on div at bounding box center [418, 170] width 8 height 8
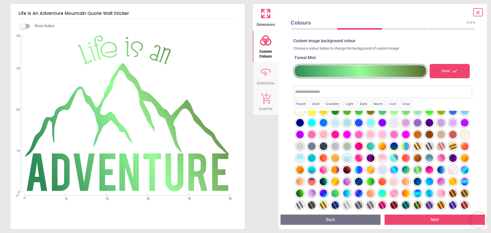
click at [402, 169] on div at bounding box center [406, 170] width 8 height 8
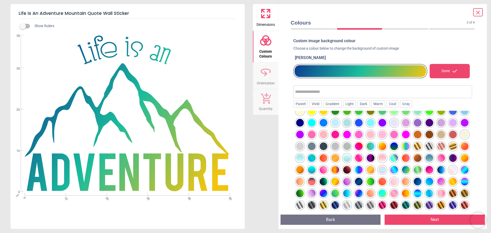
click at [390, 170] on div at bounding box center [394, 170] width 8 height 8
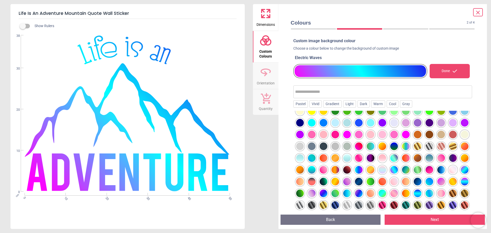
click at [402, 168] on div at bounding box center [406, 170] width 8 height 8
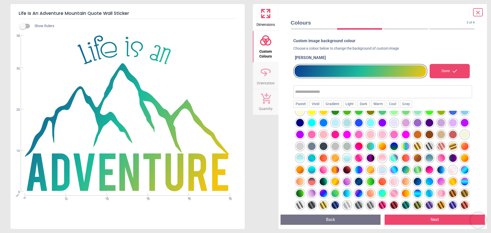
click at [390, 169] on div at bounding box center [394, 170] width 8 height 8
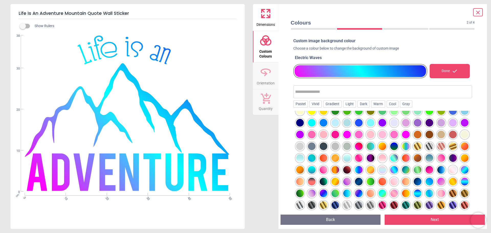
click at [390, 160] on div at bounding box center [394, 158] width 8 height 8
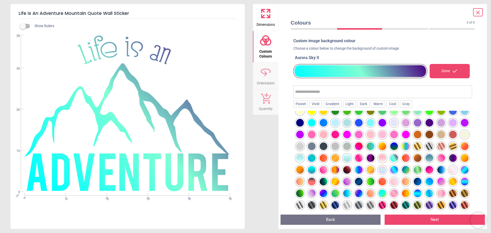
click at [402, 143] on div at bounding box center [406, 146] width 8 height 8
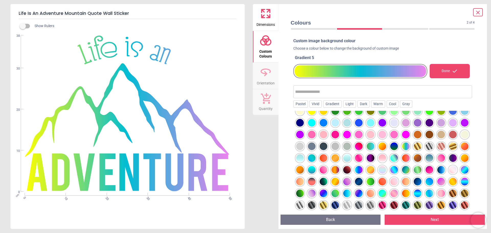
click at [390, 162] on div at bounding box center [394, 158] width 8 height 8
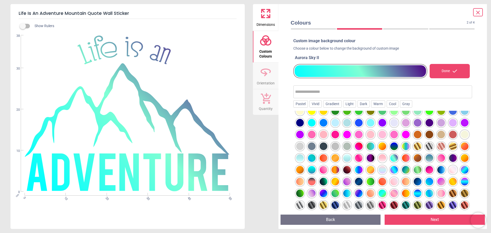
click at [315, 154] on div at bounding box center [312, 158] width 8 height 8
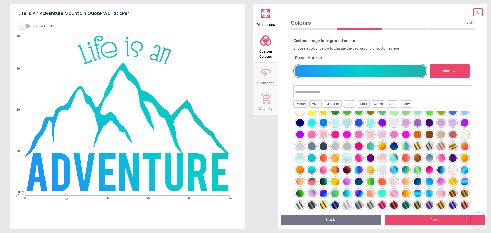
click at [315, 166] on div at bounding box center [312, 170] width 8 height 8
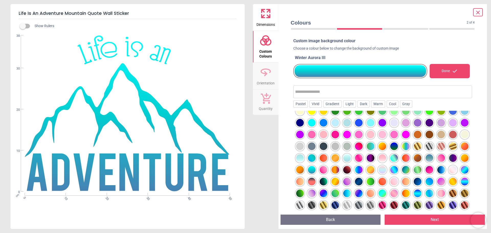
drag, startPoint x: 407, startPoint y: 145, endPoint x: 453, endPoint y: 132, distance: 48.3
click at [315, 154] on div at bounding box center [312, 158] width 8 height 8
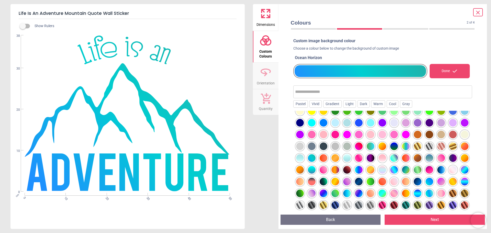
click at [374, 142] on div at bounding box center [371, 146] width 8 height 8
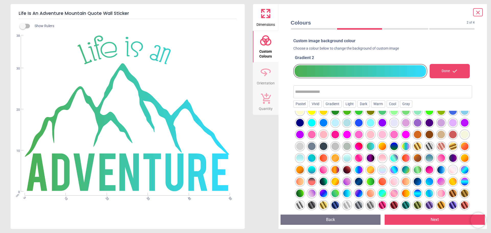
click at [425, 159] on div at bounding box center [429, 158] width 8 height 8
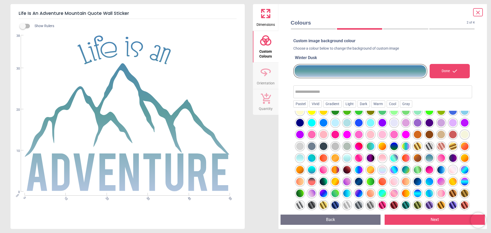
click at [414, 170] on div at bounding box center [418, 170] width 8 height 8
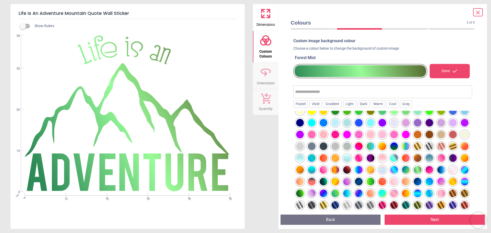
click at [425, 154] on div at bounding box center [429, 158] width 8 height 8
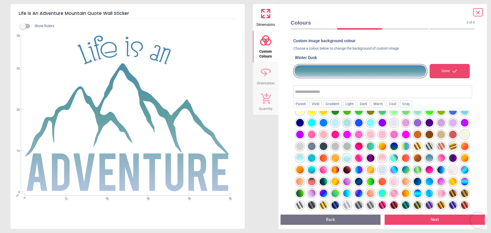
click at [402, 168] on div at bounding box center [406, 170] width 8 height 8
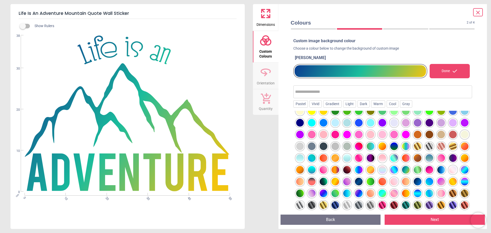
click at [390, 171] on div at bounding box center [394, 170] width 8 height 8
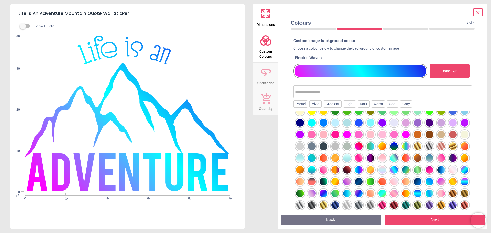
click at [402, 168] on div at bounding box center [406, 170] width 8 height 8
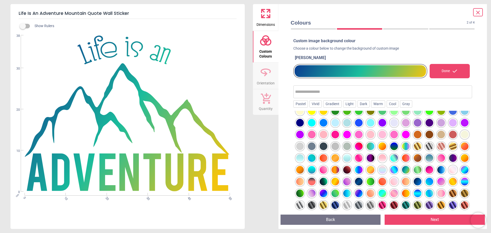
click at [414, 168] on div at bounding box center [418, 170] width 8 height 8
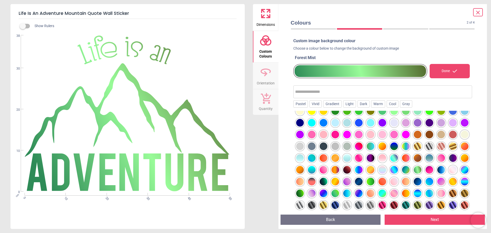
click at [402, 168] on div at bounding box center [406, 170] width 8 height 8
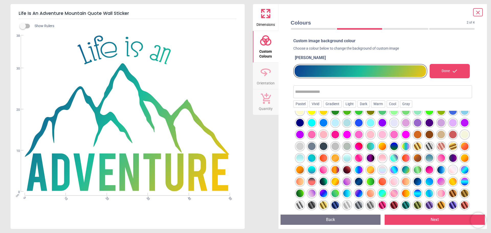
click at [425, 180] on div at bounding box center [429, 182] width 8 height 8
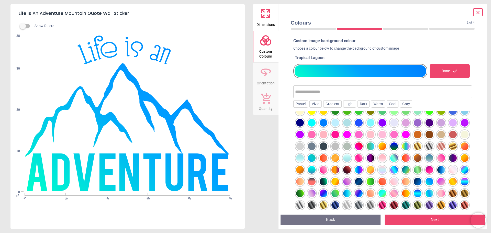
click at [414, 196] on div at bounding box center [418, 193] width 8 height 8
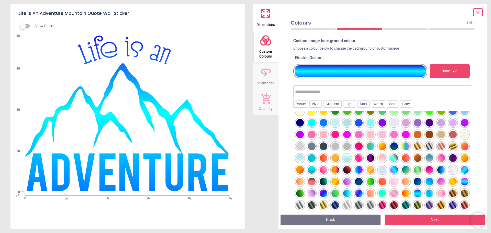
click at [425, 194] on div at bounding box center [429, 193] width 8 height 8
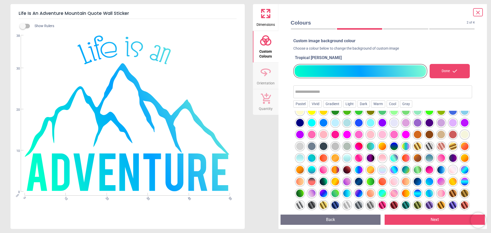
click at [425, 194] on div at bounding box center [429, 193] width 8 height 8
click at [425, 179] on div at bounding box center [429, 182] width 8 height 8
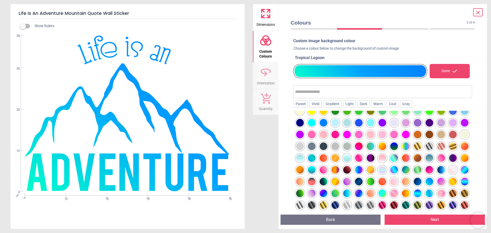
click at [461, 169] on div at bounding box center [465, 170] width 8 height 8
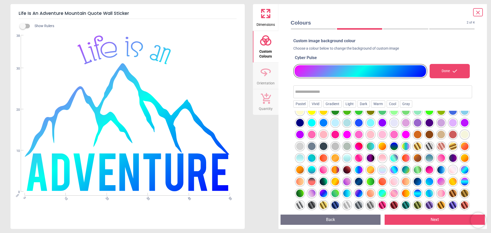
click at [461, 181] on div at bounding box center [465, 182] width 8 height 8
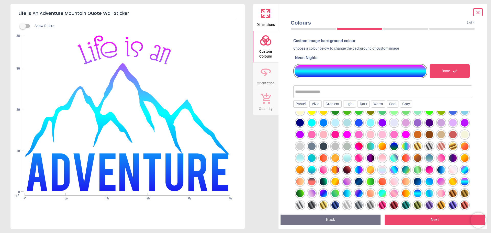
click at [402, 169] on div at bounding box center [406, 170] width 8 height 8
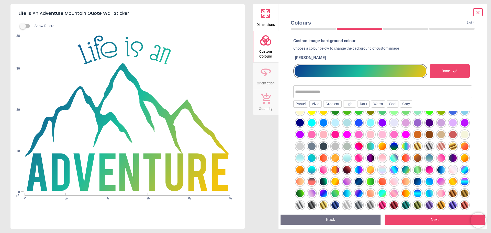
click at [390, 169] on div at bounding box center [394, 170] width 8 height 8
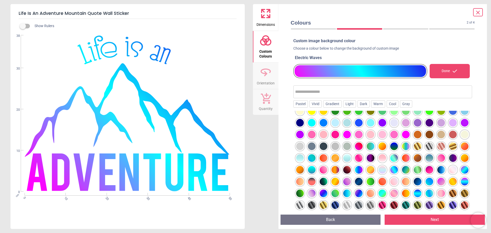
click at [402, 168] on div at bounding box center [406, 170] width 8 height 8
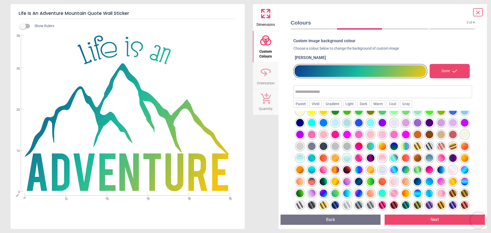
click at [432, 217] on button "Next" at bounding box center [434, 219] width 100 height 10
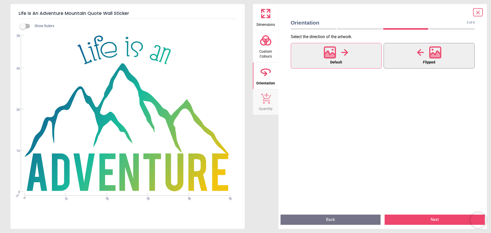
click at [428, 58] on div at bounding box center [429, 52] width 25 height 13
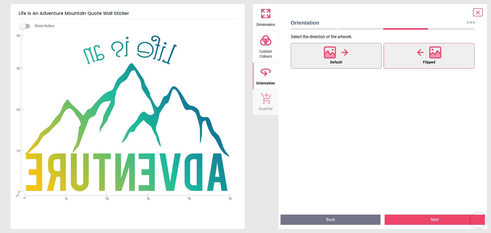
click at [359, 55] on button "Default" at bounding box center [336, 56] width 91 height 26
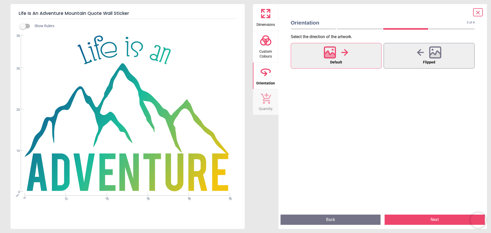
click at [432, 218] on button "Next" at bounding box center [434, 219] width 100 height 10
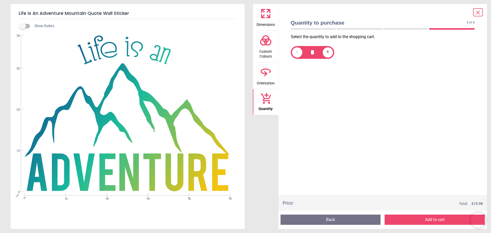
click at [432, 217] on button "Add to cart" at bounding box center [434, 219] width 100 height 10
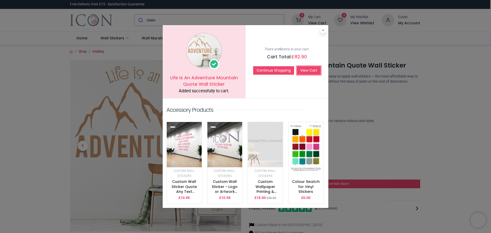
click at [314, 70] on link "View Cart" at bounding box center [309, 70] width 24 height 9
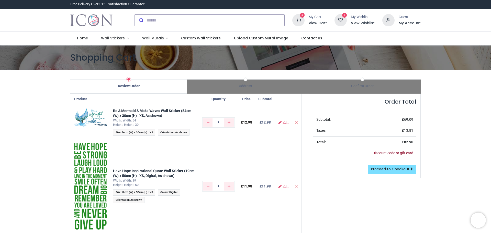
click at [389, 152] on link "Discount code or gift card" at bounding box center [392, 153] width 41 height 4
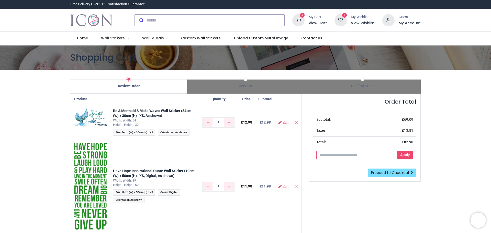
click at [381, 154] on input "text" at bounding box center [356, 155] width 81 height 9
type input "****"
click at [399, 155] on link "Apply" at bounding box center [405, 155] width 16 height 9
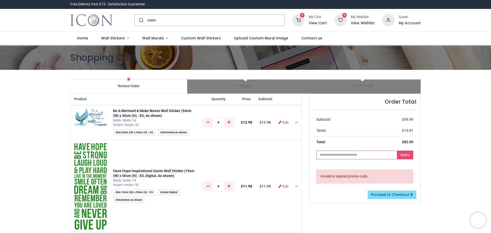
click at [353, 154] on input "text" at bounding box center [356, 155] width 81 height 9
paste input "**********"
type input "**********"
click at [402, 154] on link "Apply" at bounding box center [405, 155] width 16 height 9
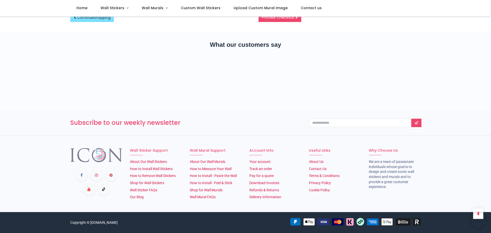
scroll to position [456, 0]
click at [118, 123] on h3 "Subscribe to our weekly newsletter" at bounding box center [185, 122] width 231 height 9
click at [349, 120] on input "email" at bounding box center [363, 123] width 109 height 9
type input "**********"
click at [420, 122] on link at bounding box center [416, 123] width 10 height 9
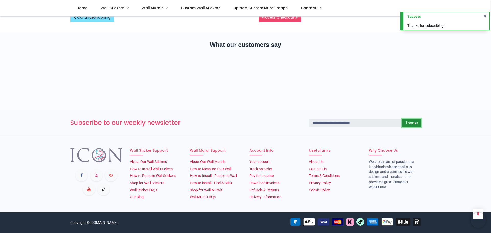
click at [414, 120] on link "Thanks" at bounding box center [411, 123] width 19 height 9
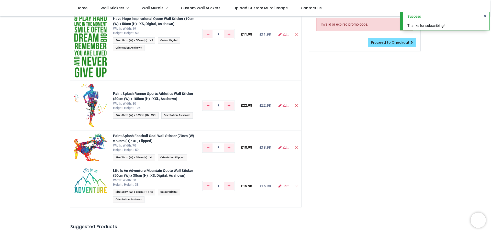
scroll to position [0, 0]
